Goal: Information Seeking & Learning: Learn about a topic

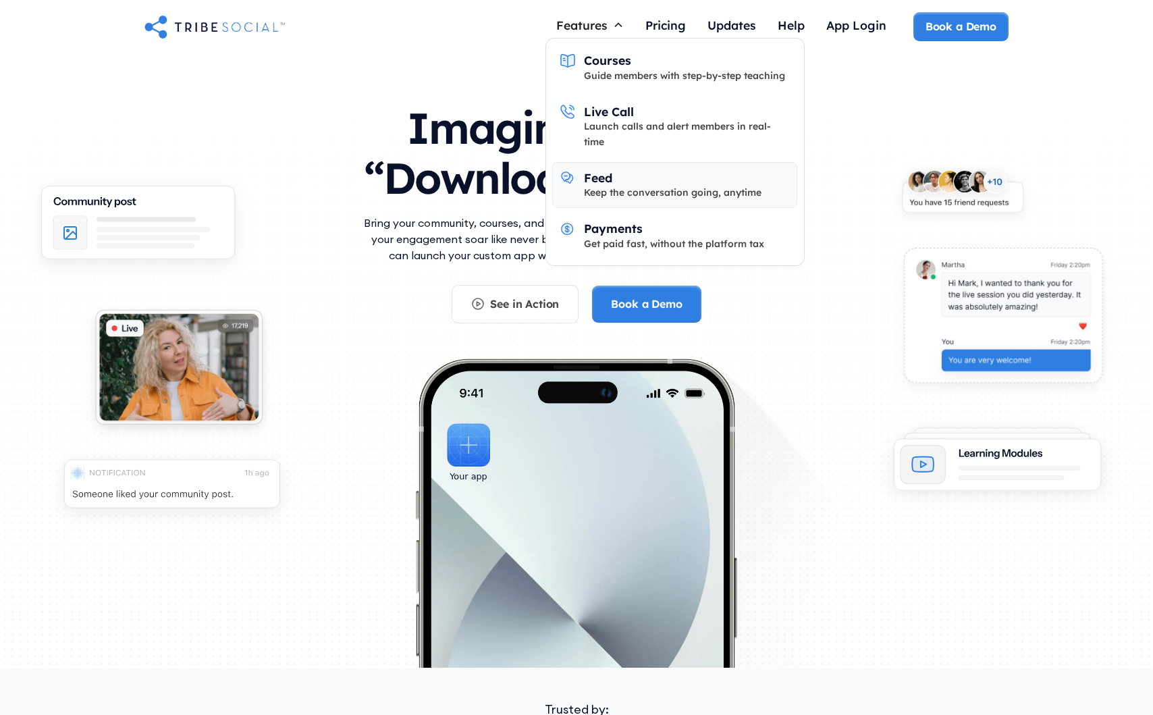
click at [595, 170] on div "Feed" at bounding box center [598, 177] width 28 height 15
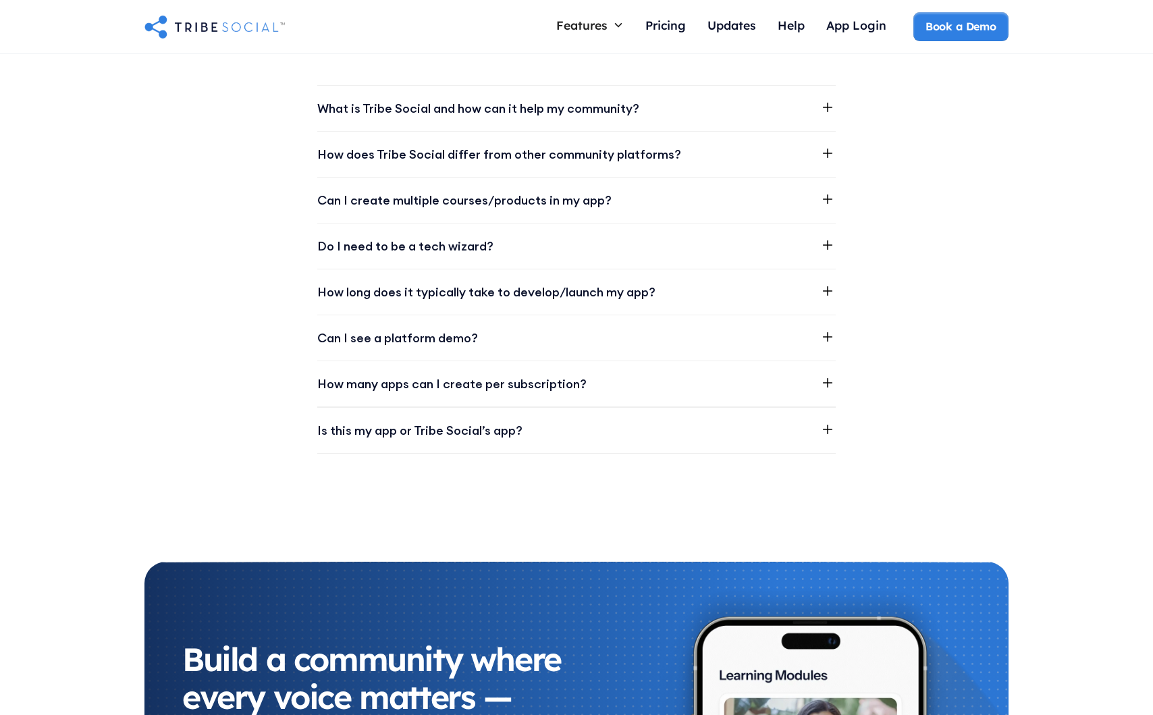
scroll to position [2311, 0]
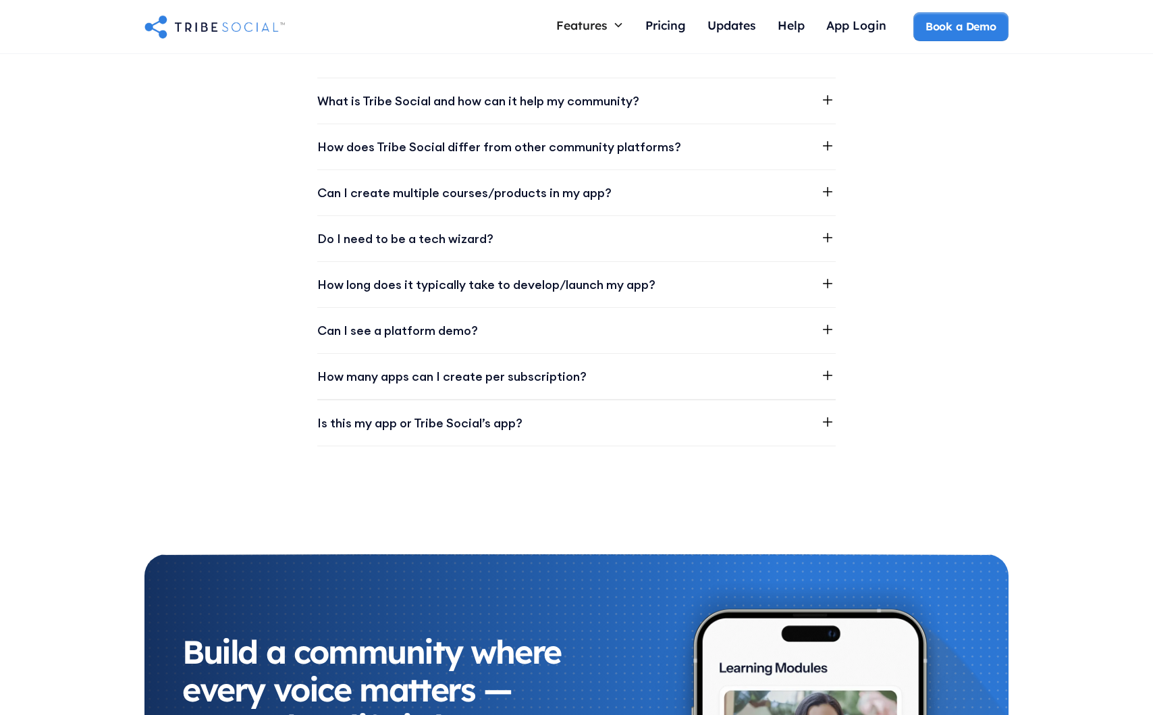
click at [828, 371] on icon at bounding box center [827, 375] width 16 height 16
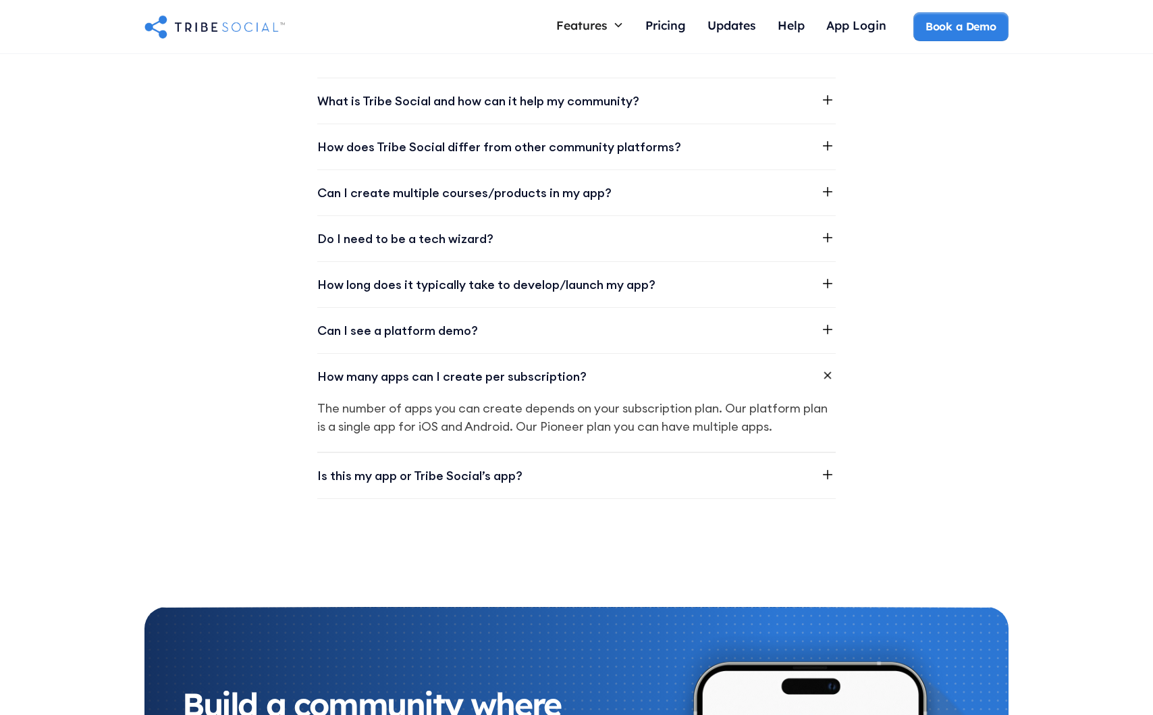
click at [828, 371] on icon at bounding box center [827, 375] width 23 height 23
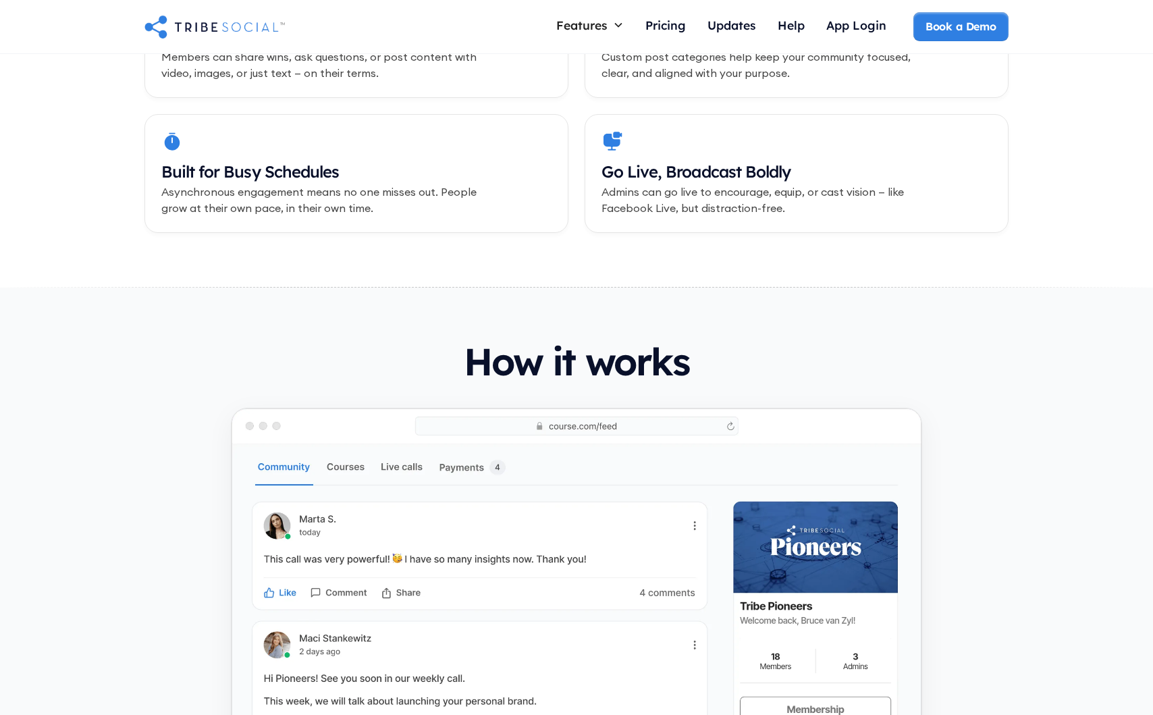
scroll to position [0, 0]
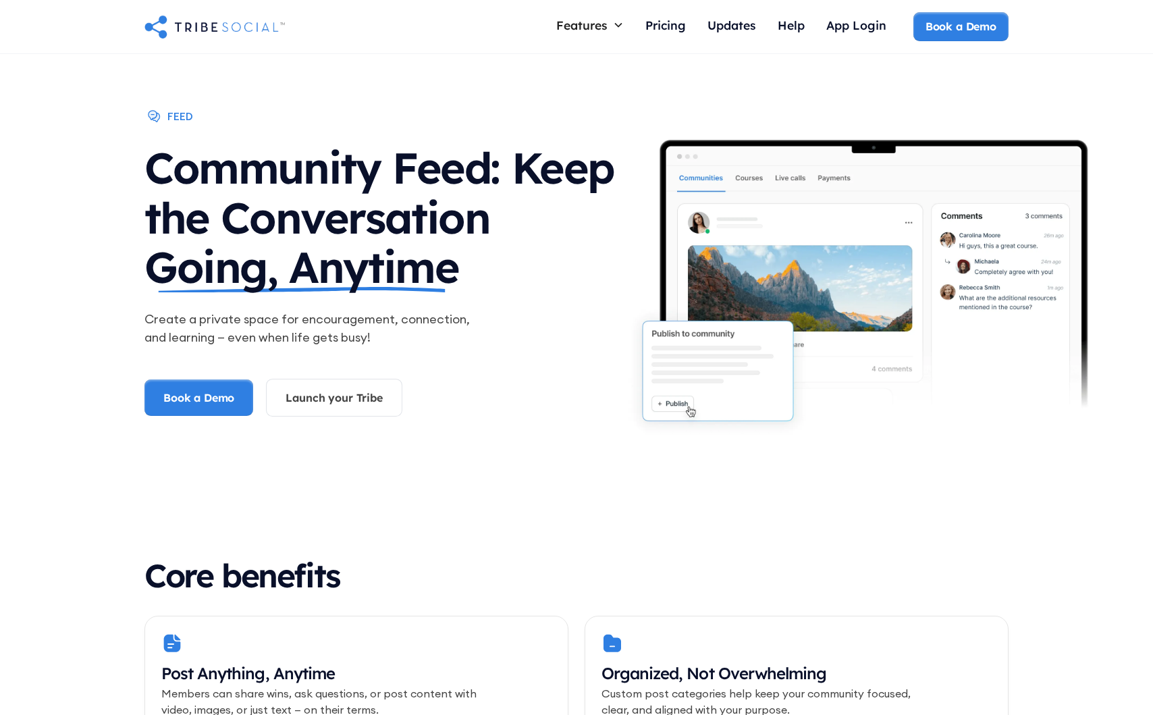
click at [583, 38] on div "Features Courses Guide members with step-by-step teaching Live Call Launch call…" at bounding box center [589, 26] width 89 height 29
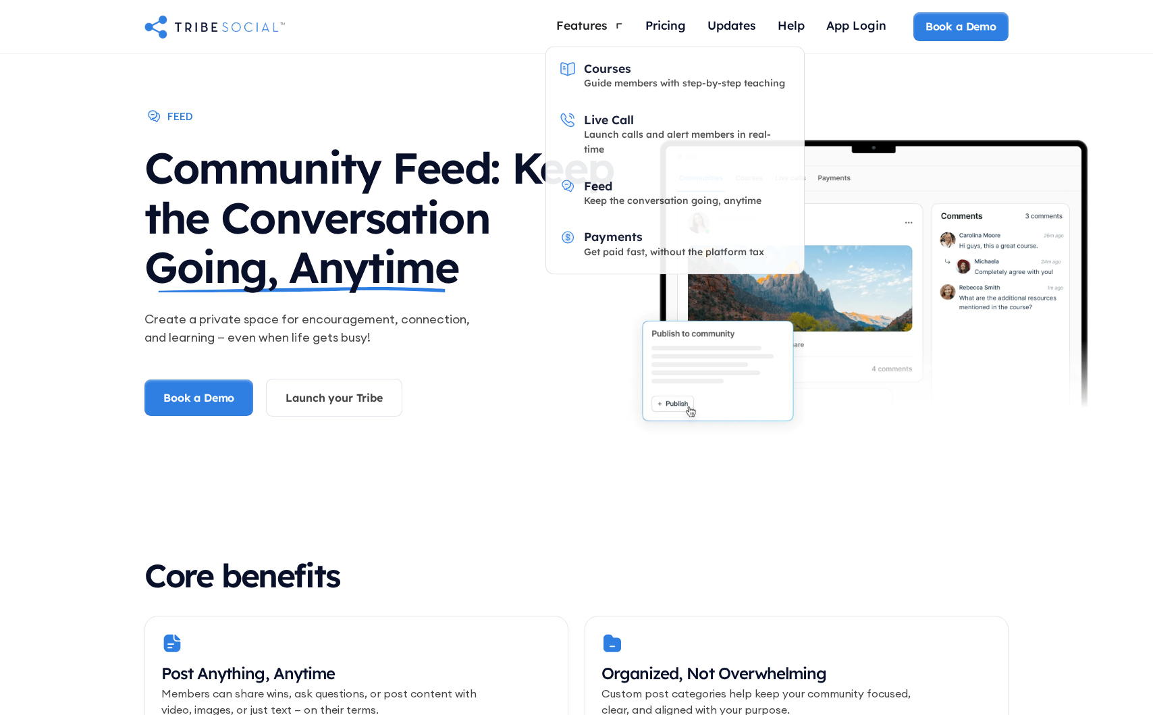
click at [585, 37] on div "Features" at bounding box center [589, 25] width 89 height 26
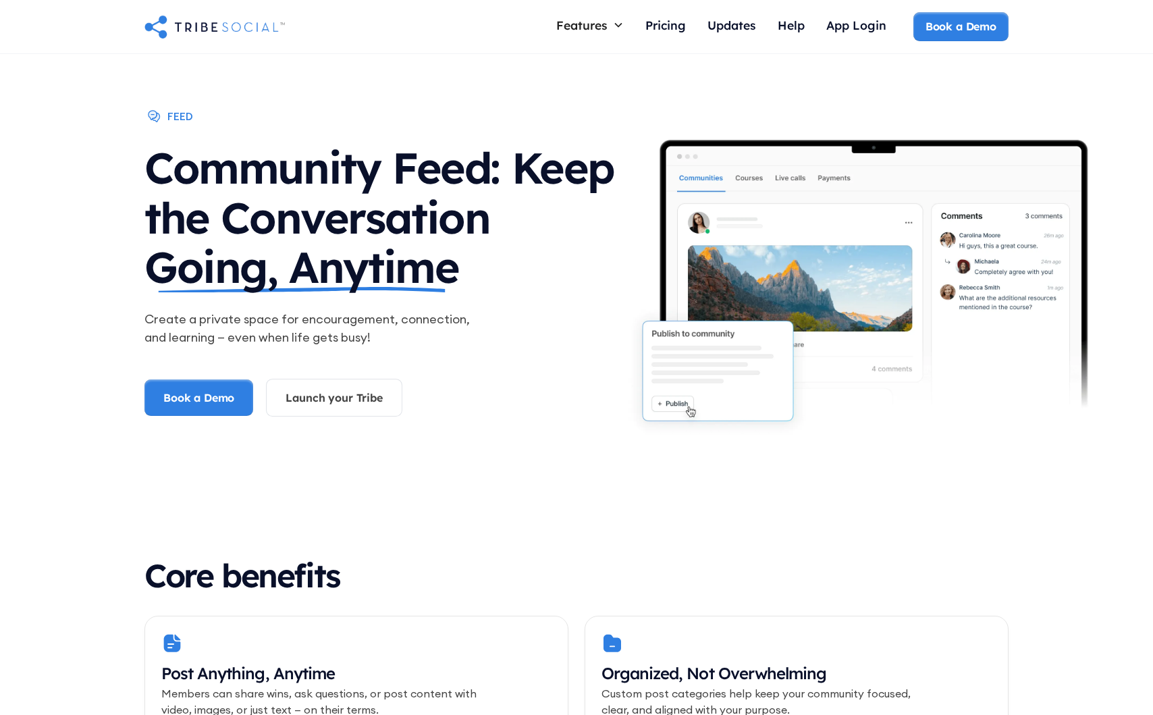
click at [600, 24] on div "Features" at bounding box center [581, 25] width 51 height 15
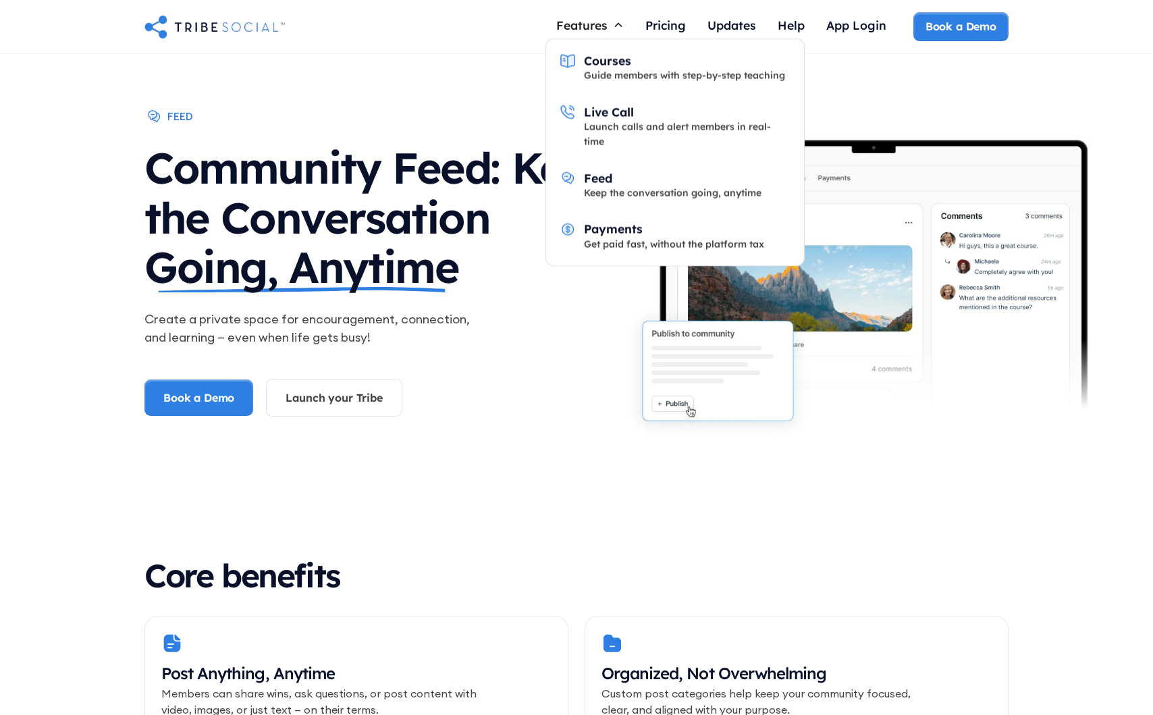
click at [587, 18] on div "Features" at bounding box center [581, 25] width 51 height 15
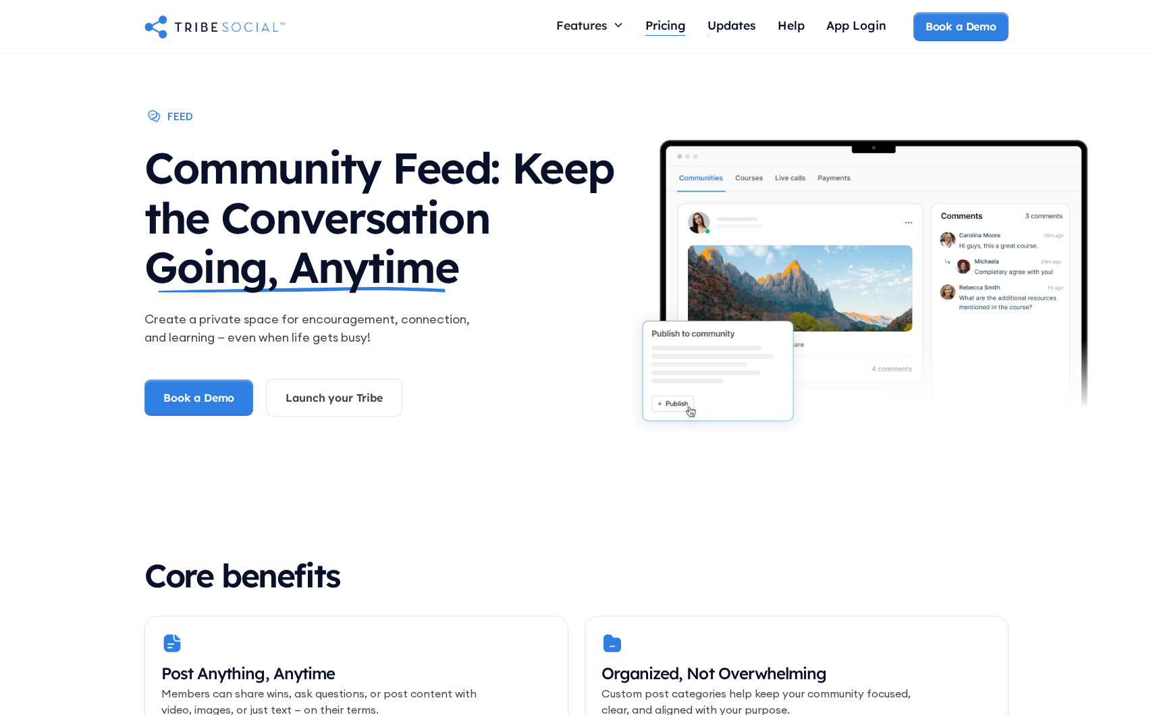
click at [672, 27] on div "Pricing" at bounding box center [665, 25] width 40 height 15
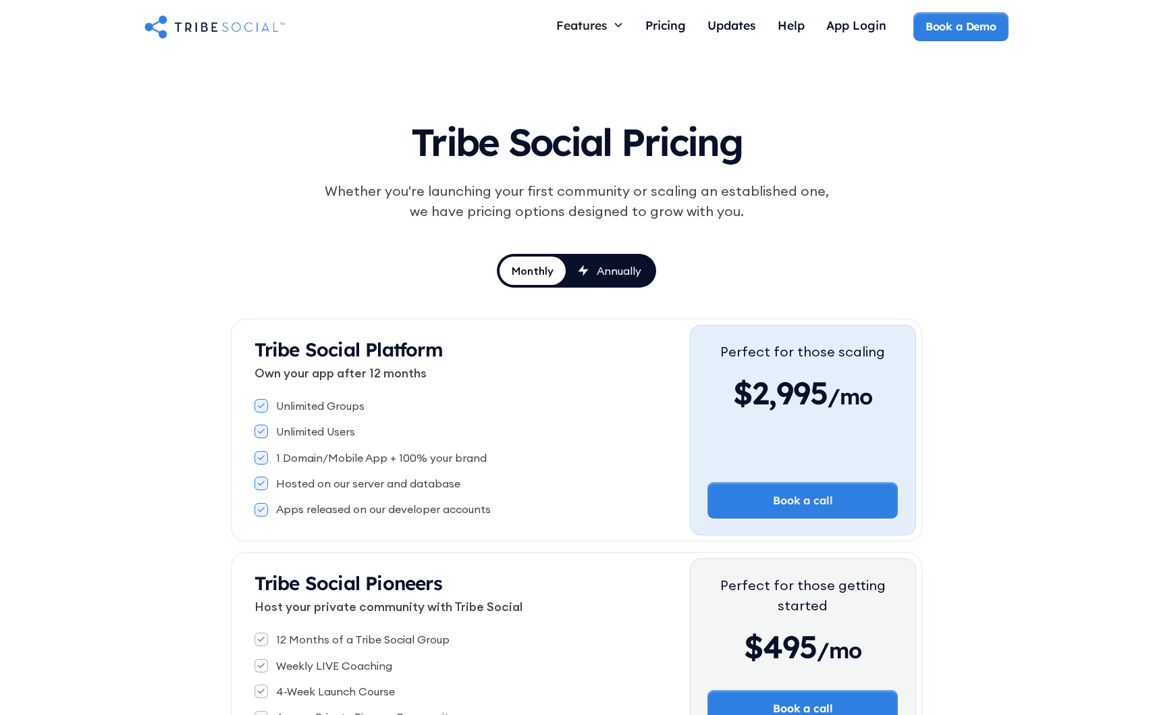
click at [616, 278] on link "Annually" at bounding box center [610, 270] width 88 height 28
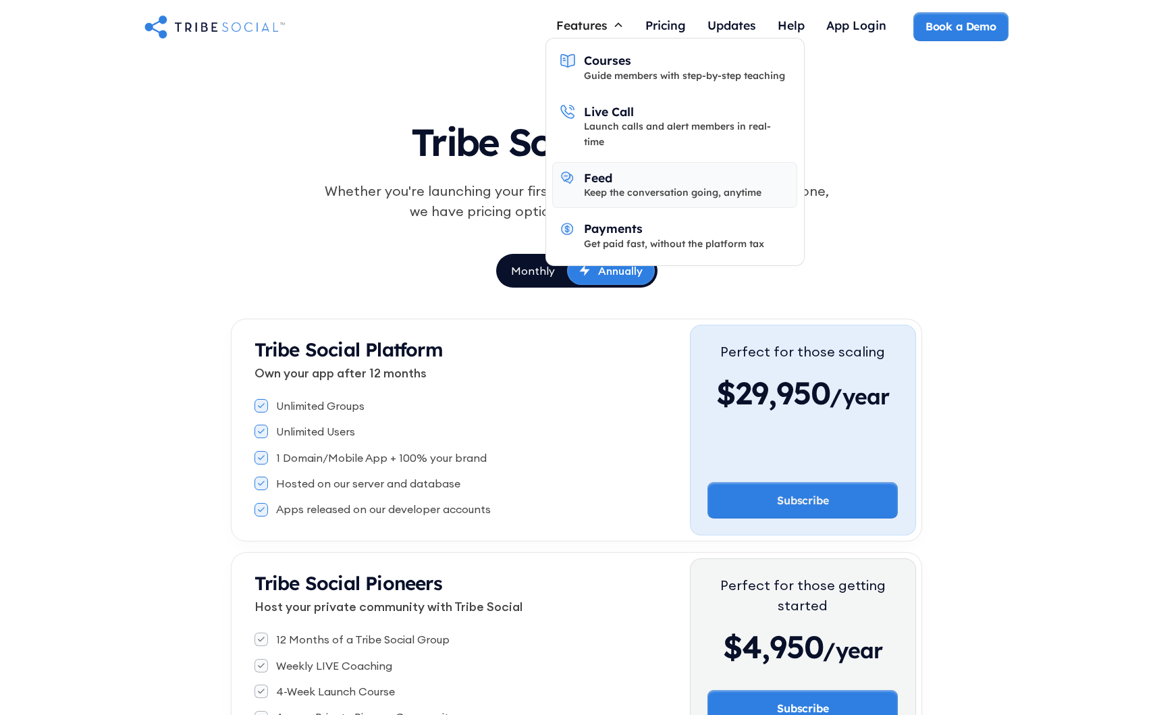
click at [691, 185] on div "Keep the conversation going, anytime" at bounding box center [672, 192] width 177 height 15
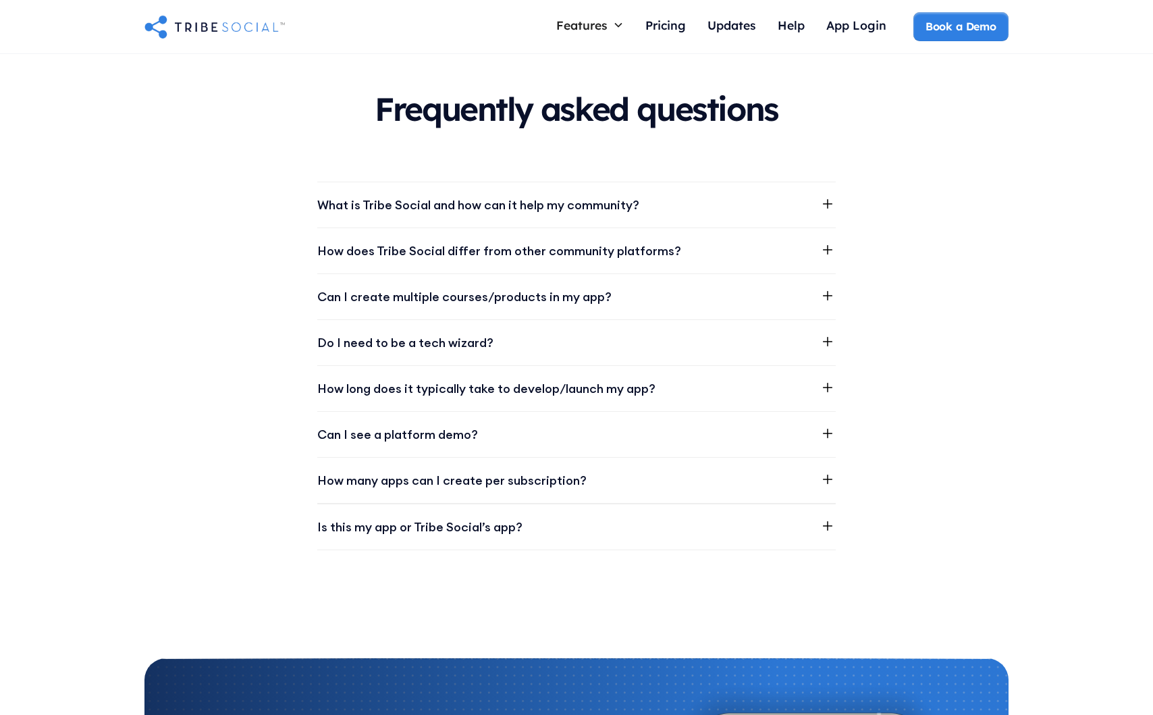
scroll to position [2214, 0]
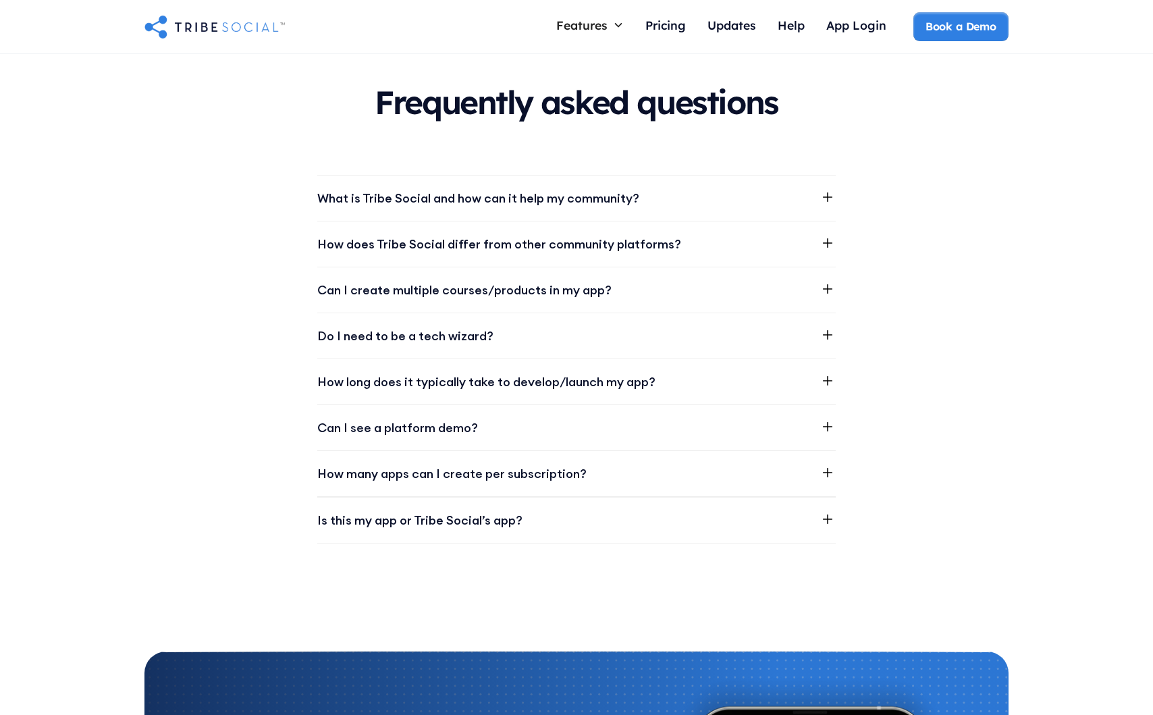
click at [678, 385] on div "How long does it typically take to develop/launch my app?" at bounding box center [576, 381] width 518 height 45
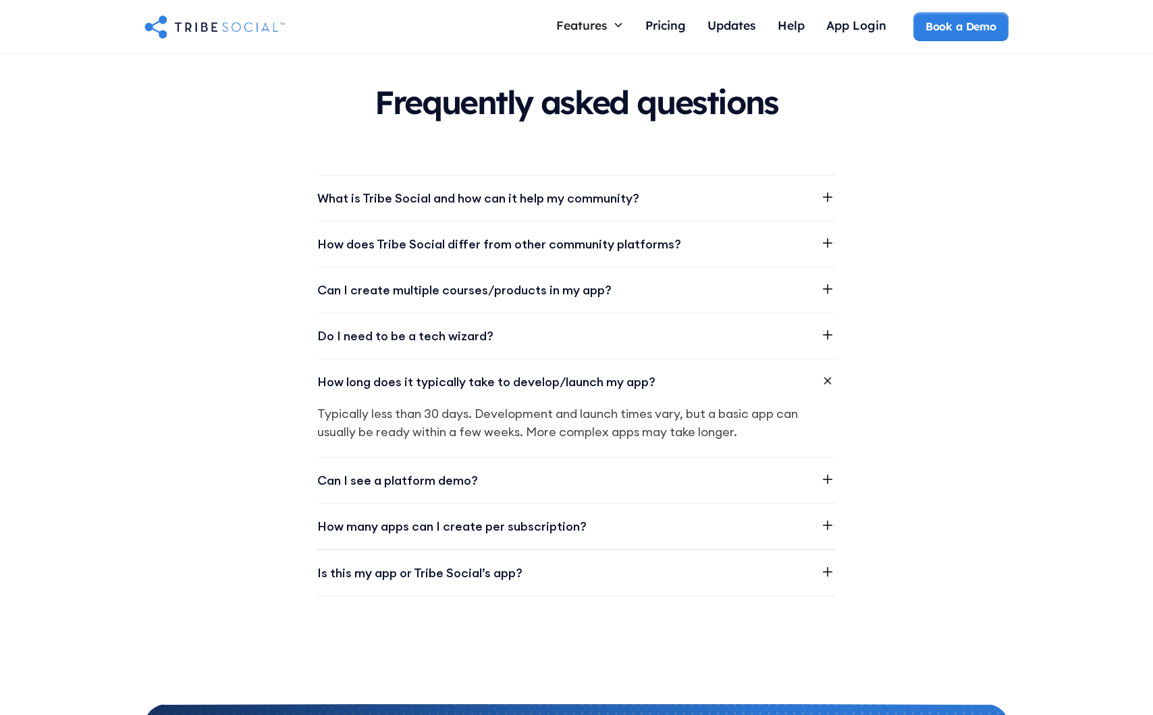
click at [678, 385] on div "How long does it typically take to develop/launch my app?" at bounding box center [576, 381] width 518 height 45
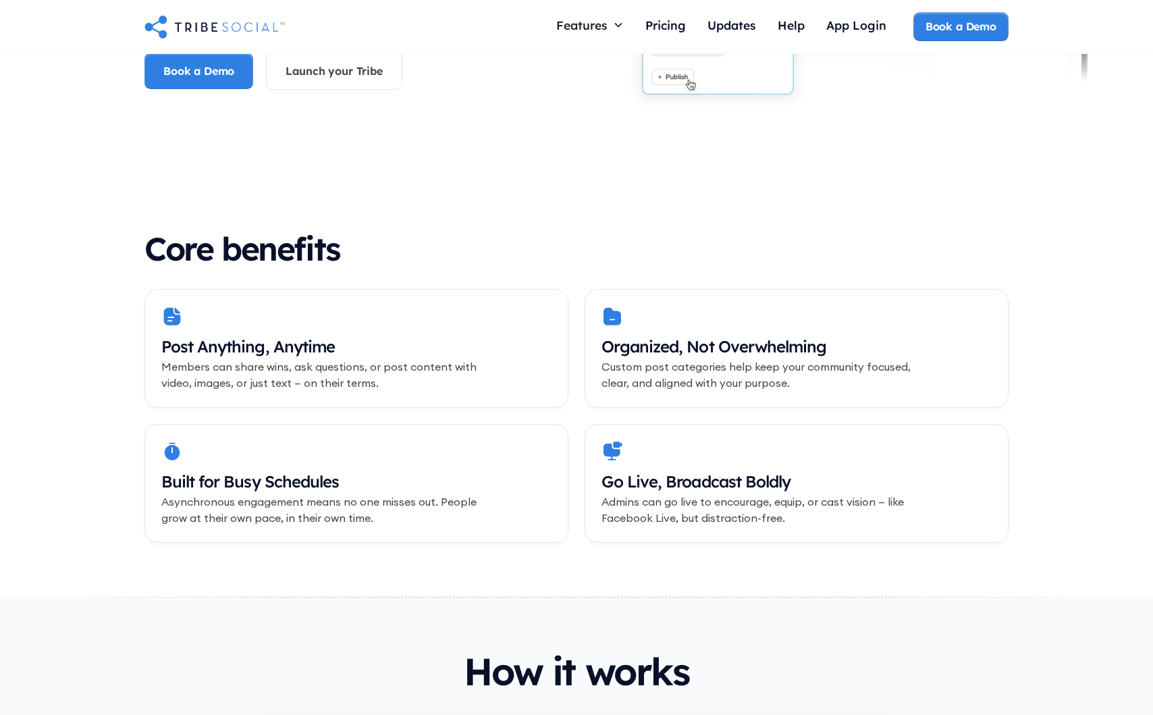
scroll to position [0, 0]
